Goal: Information Seeking & Learning: Find specific fact

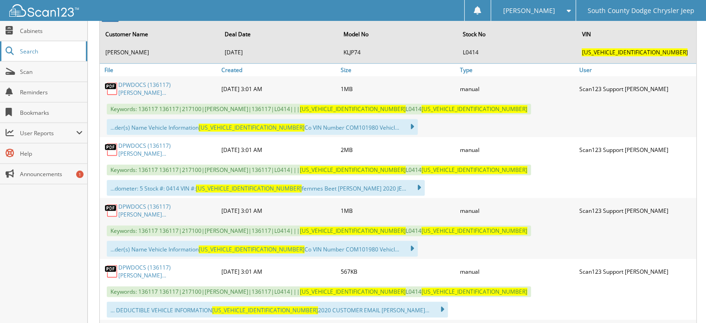
click at [23, 50] on span "Search" at bounding box center [50, 51] width 61 height 8
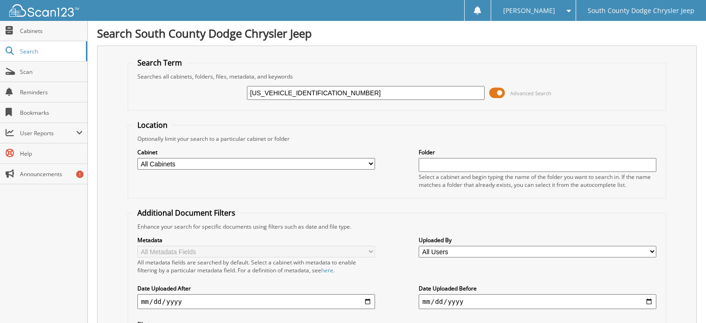
drag, startPoint x: 332, startPoint y: 87, endPoint x: 98, endPoint y: 99, distance: 234.4
click at [98, 99] on div "Search Term Searches all cabinets, folders, files, metadata, and keywords 1C4PJ…" at bounding box center [397, 220] width 600 height 348
paste input "6HJTFG7ML622208"
type input "[US_VEHICLE_IDENTIFICATION_NUMBER]"
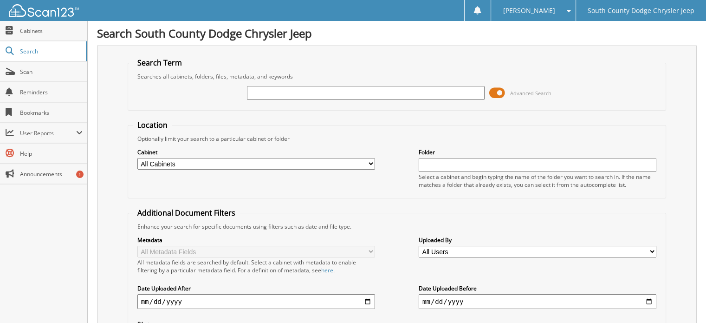
paste input "[US_VEHICLE_IDENTIFICATION_NUMBER]"
type input "[US_VEHICLE_IDENTIFICATION_NUMBER]"
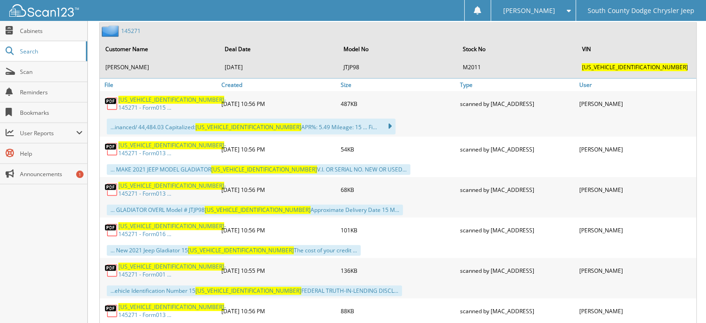
scroll to position [464, 0]
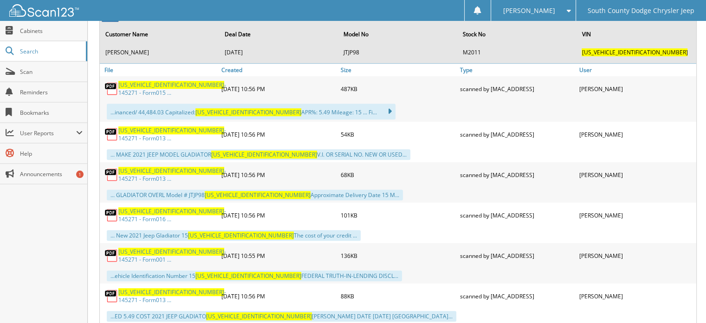
click at [186, 126] on link "[US_VEHICLE_IDENTIFICATION_NUMBER] - 145271 - Form013 ..." at bounding box center [172, 134] width 108 height 16
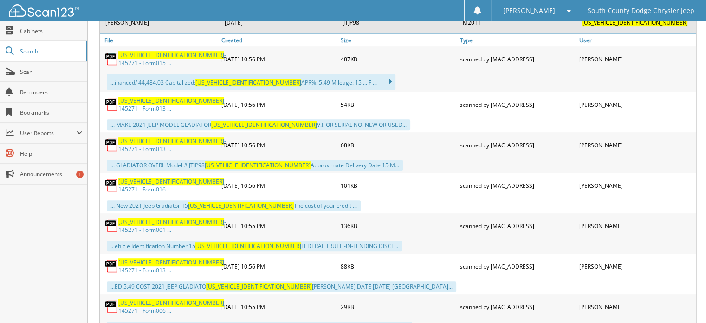
scroll to position [511, 0]
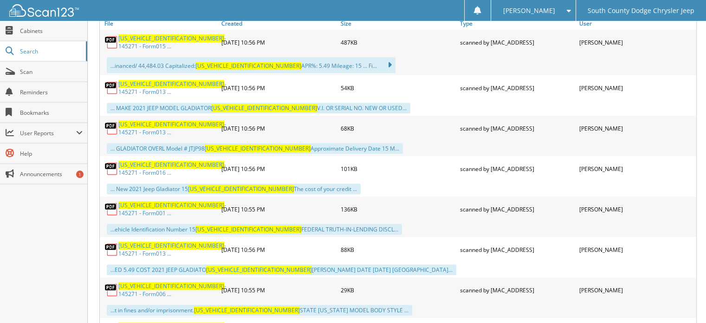
click at [183, 201] on link "[US_VEHICLE_IDENTIFICATION_NUMBER] - 145271 - Form001 ..." at bounding box center [172, 209] width 108 height 16
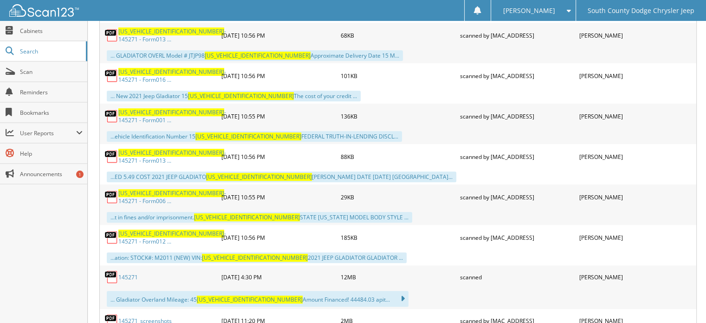
scroll to position [650, 0]
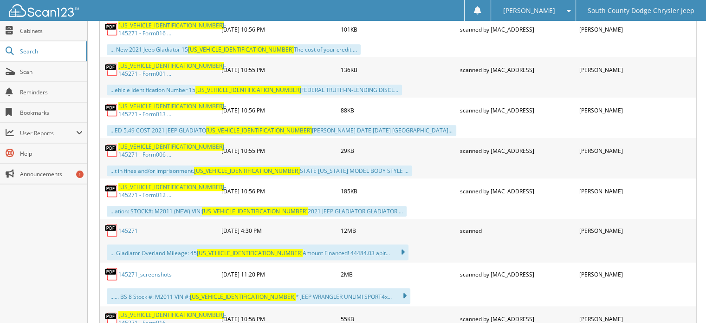
click at [126, 227] on link "145271" at bounding box center [128, 231] width 20 height 8
